Goal: Book appointment/travel/reservation

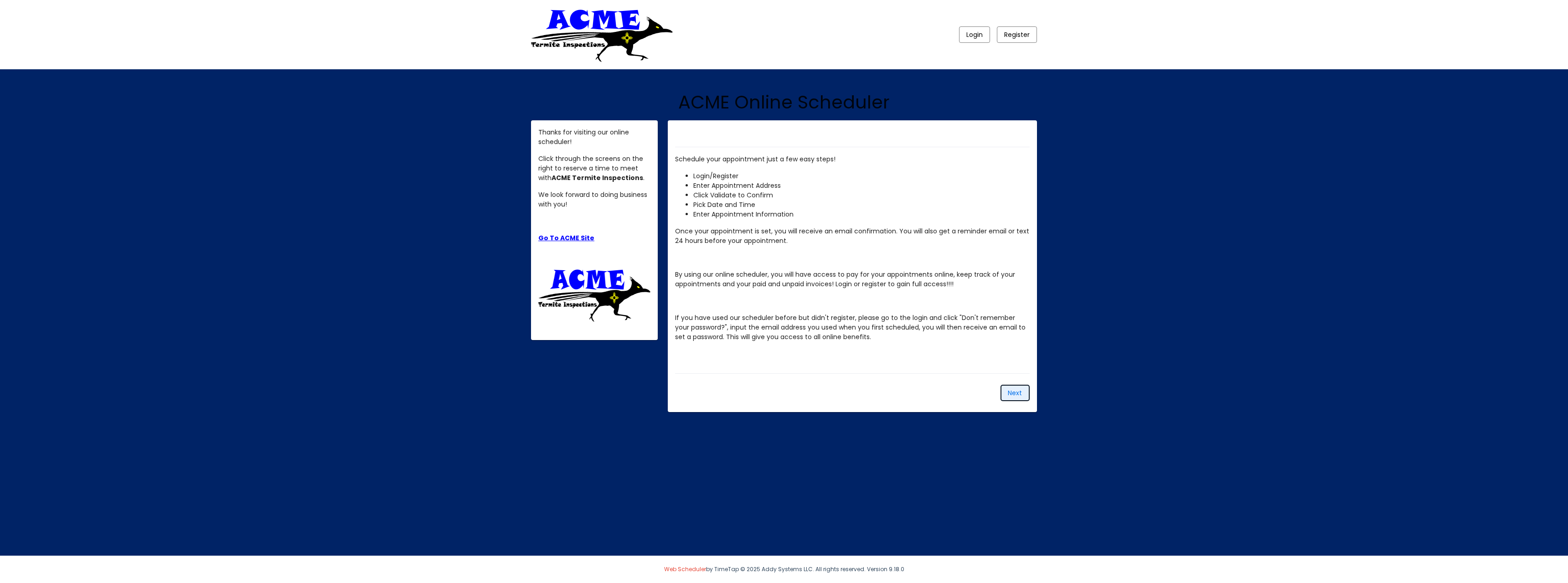
click at [1016, 392] on span "Next" at bounding box center [1014, 393] width 14 height 9
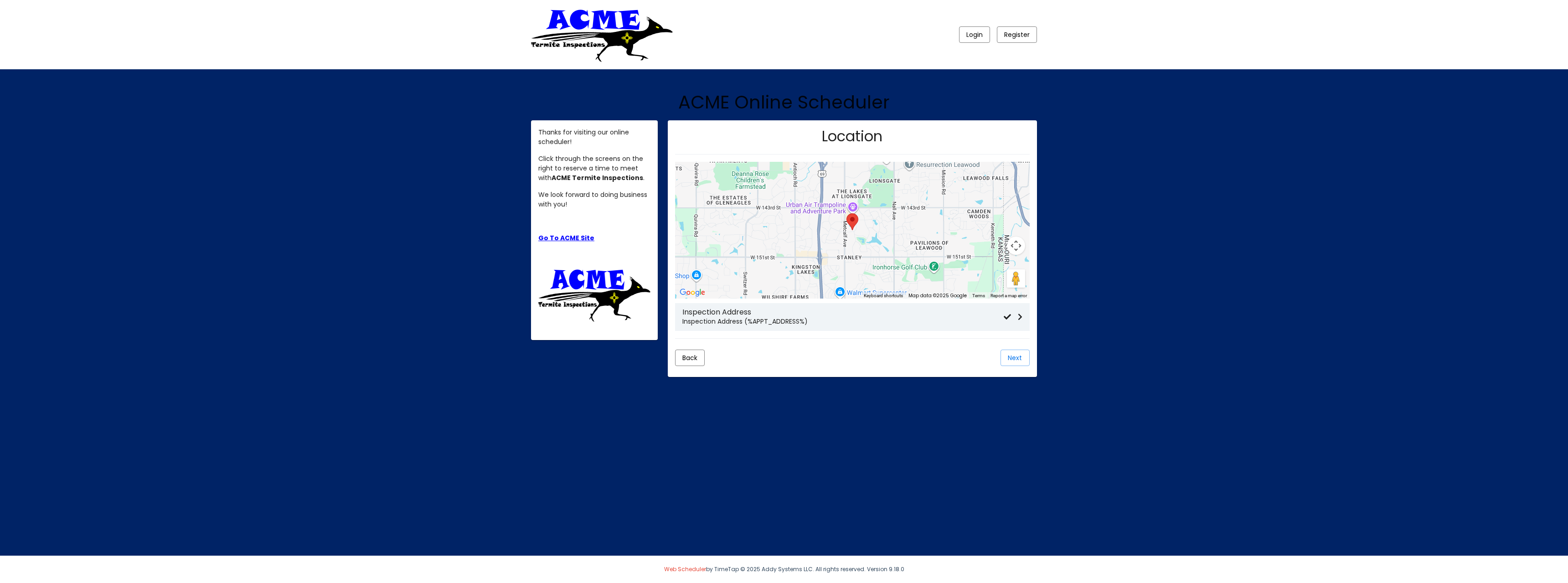
click at [810, 315] on h3 "Inspection Address" at bounding box center [843, 312] width 321 height 9
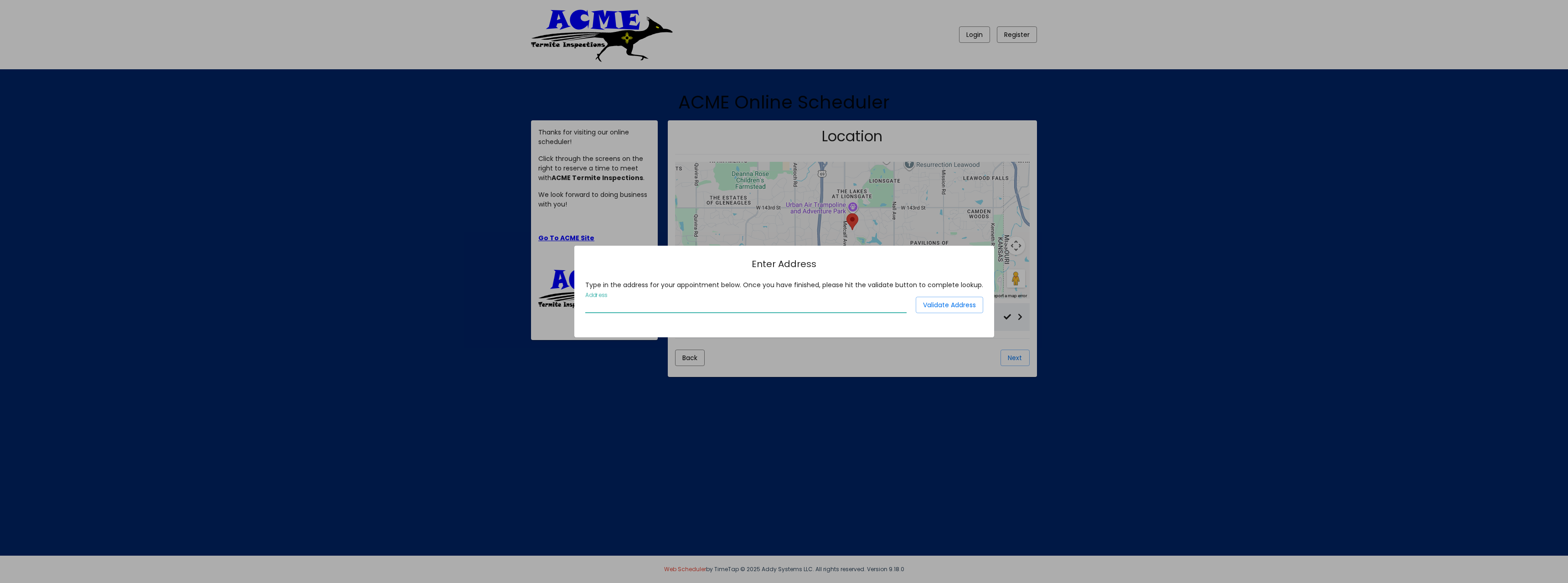
click at [646, 308] on input "Address" at bounding box center [746, 305] width 321 height 8
type input "[STREET_ADDRESS]"
click at [932, 305] on span "Validate Address" at bounding box center [950, 305] width 53 height 9
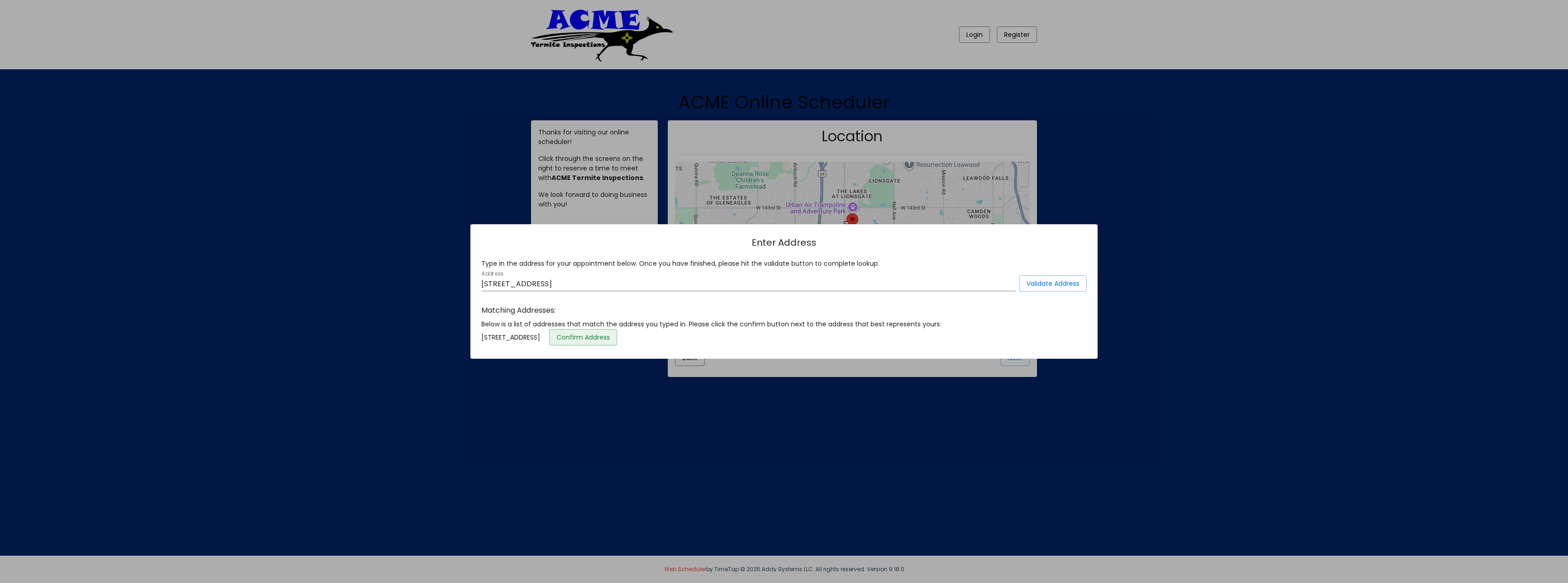
click at [610, 334] on span "Confirm Address" at bounding box center [583, 337] width 53 height 9
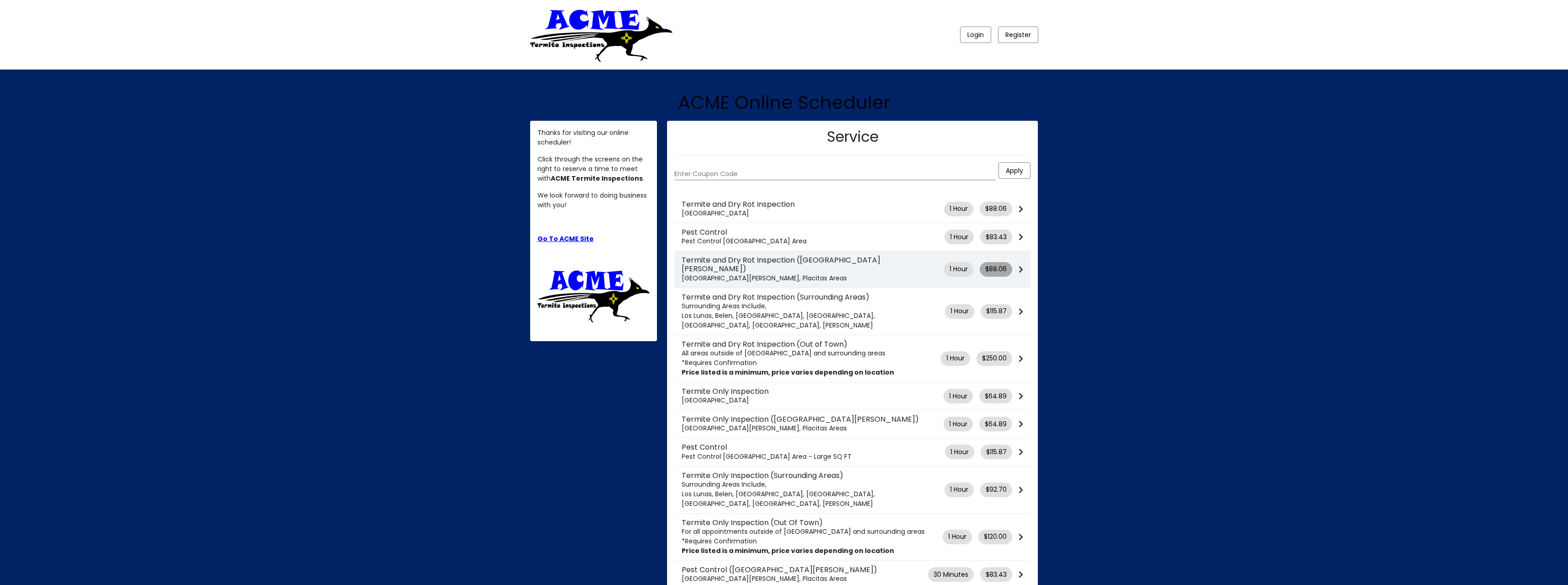
click at [990, 265] on span "$88.06" at bounding box center [995, 269] width 22 height 10
click at [1019, 266] on icon at bounding box center [1021, 269] width 4 height 7
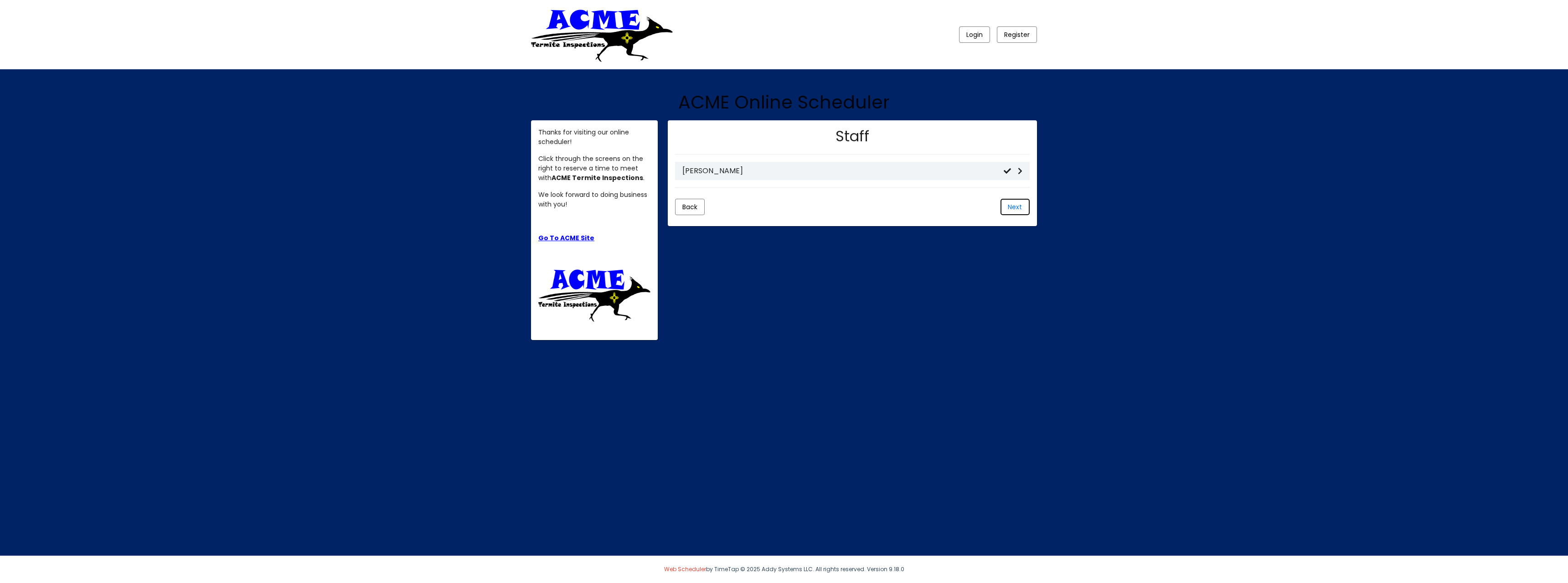
click at [1011, 210] on span "Next" at bounding box center [1014, 207] width 14 height 9
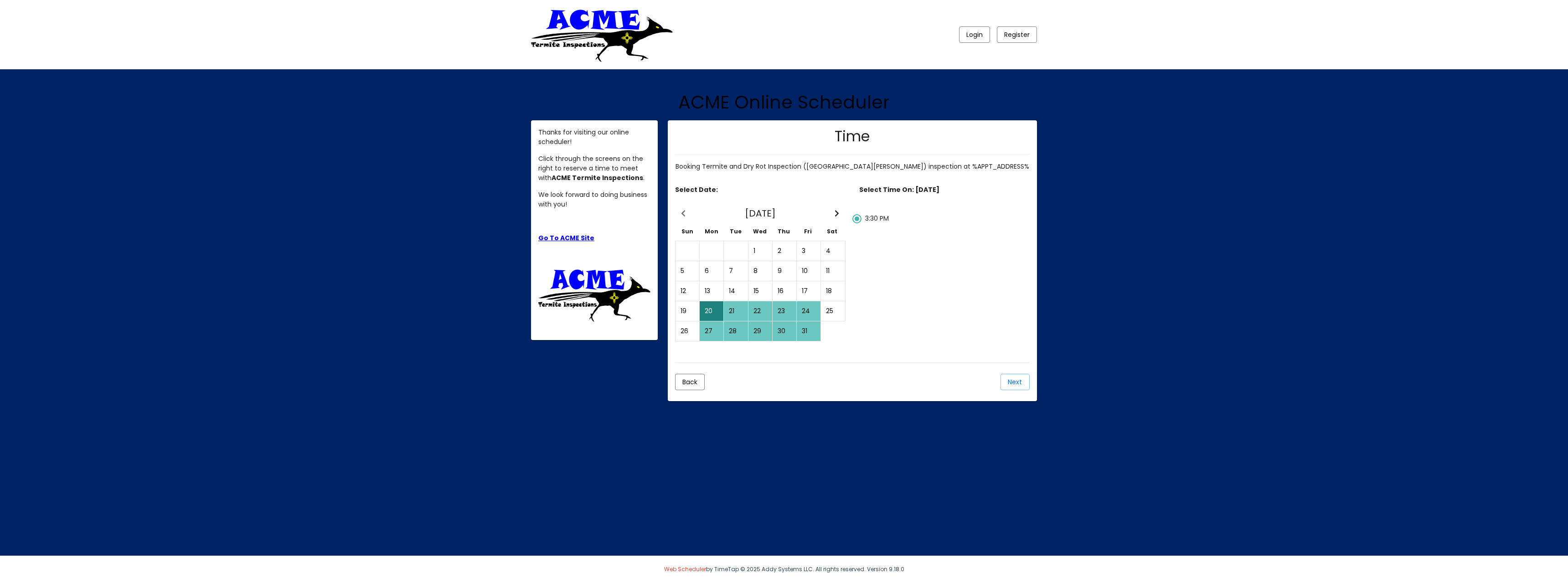
click at [730, 295] on div "14" at bounding box center [736, 291] width 23 height 18
click at [834, 214] on button "Next Month" at bounding box center [837, 214] width 17 height 17
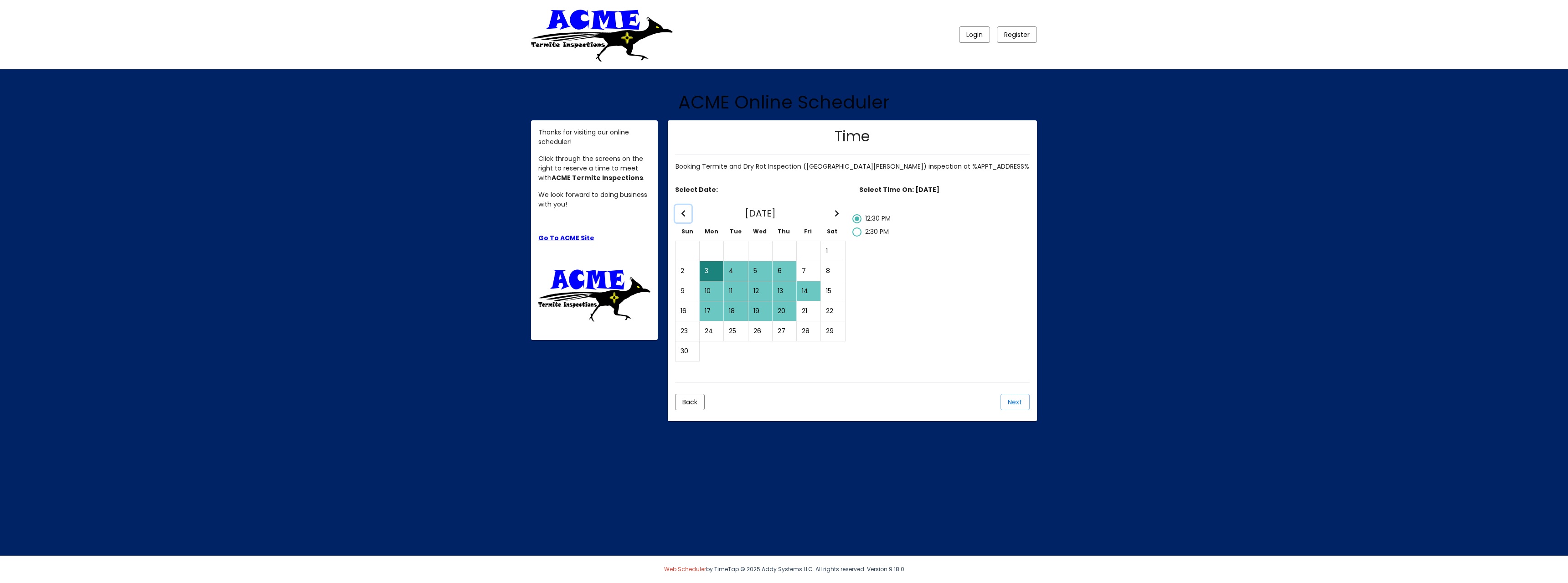
click at [682, 211] on icon "Previous Month" at bounding box center [683, 213] width 4 height 7
